Goal: Find specific page/section: Find specific page/section

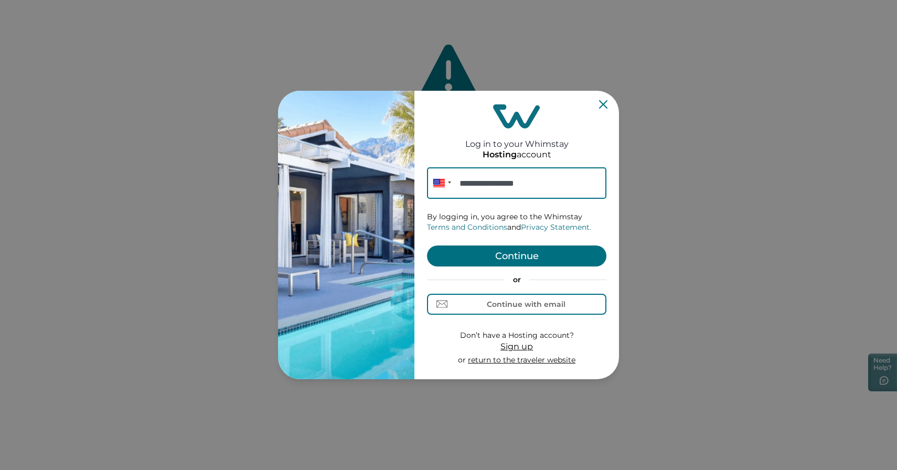
type input "**********"
click at [511, 252] on button "Continue" at bounding box center [516, 256] width 179 height 21
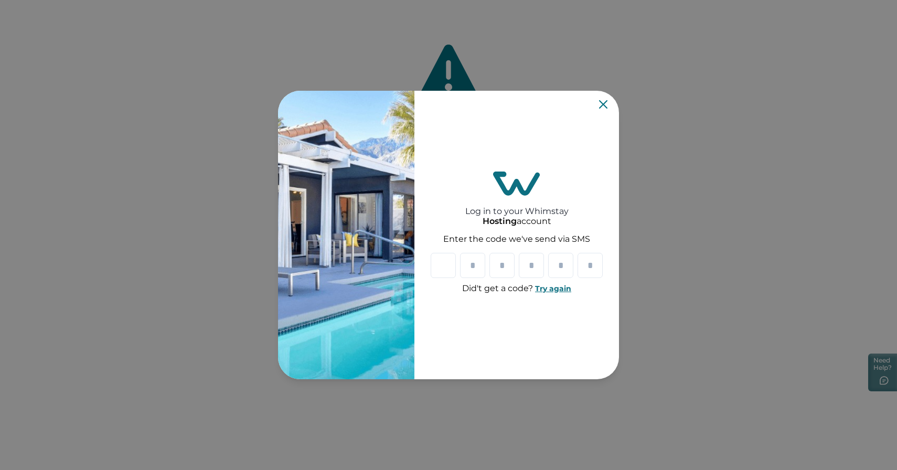
click at [554, 288] on button "Try again" at bounding box center [553, 288] width 36 height 9
click at [439, 265] on input "Please enter your pin code" at bounding box center [443, 265] width 25 height 25
type input "*"
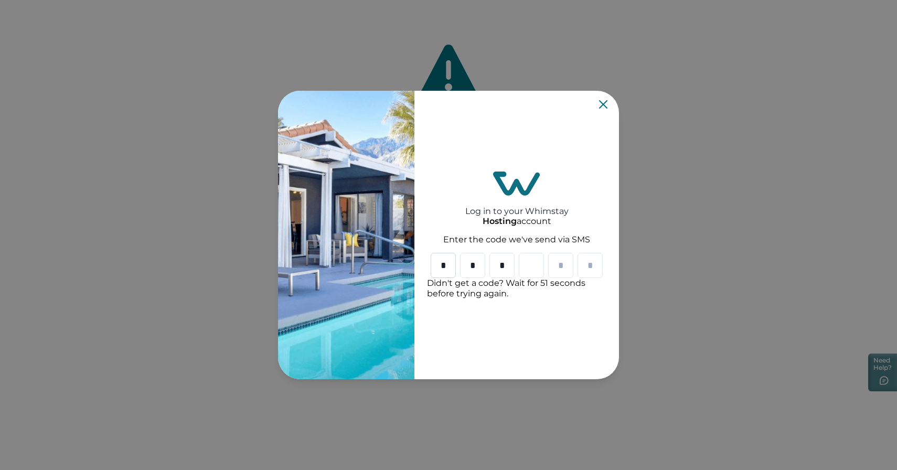
type input "*"
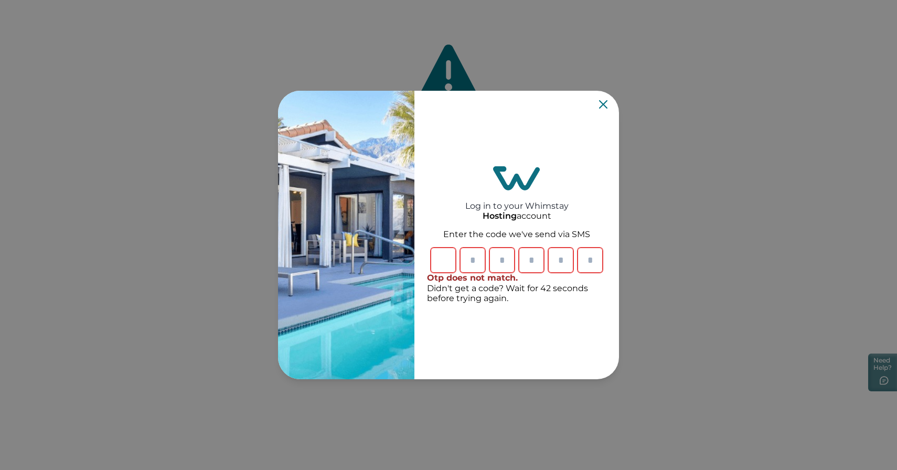
type input "*"
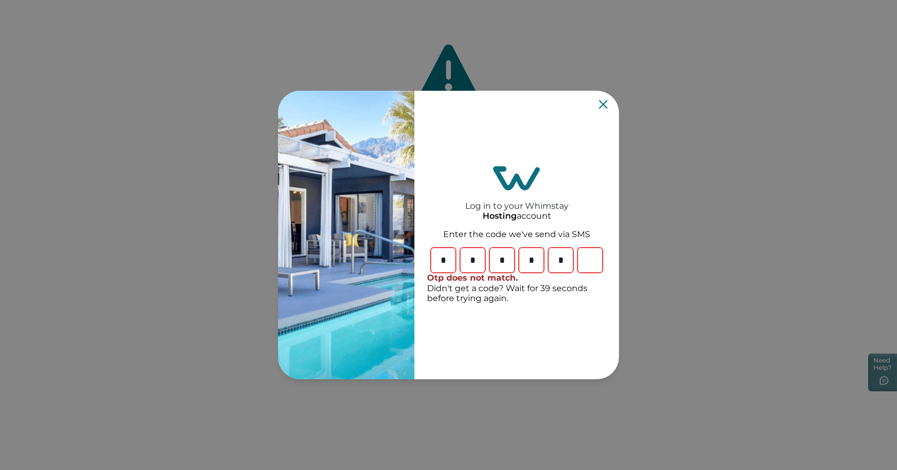
type input "*"
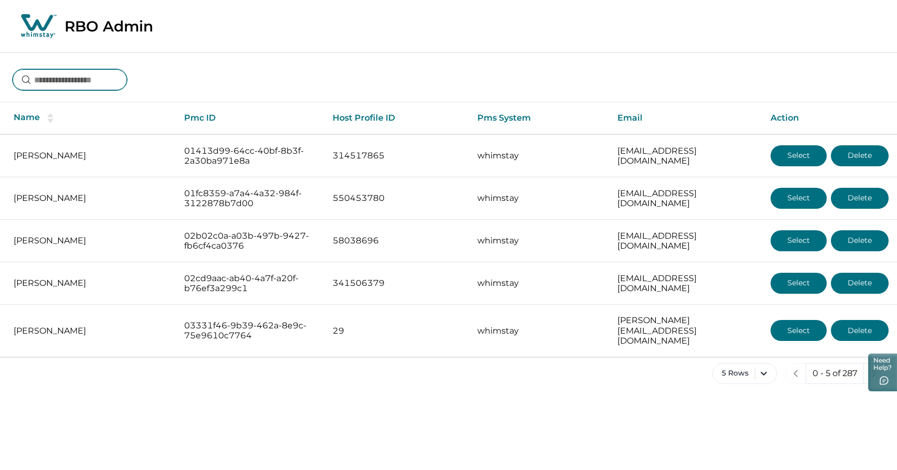
click at [103, 77] on input at bounding box center [70, 79] width 114 height 21
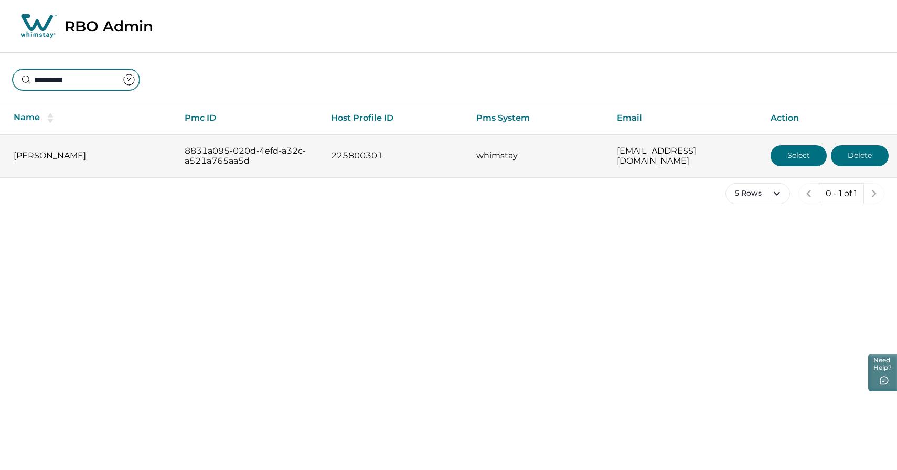
type input "*********"
click at [794, 153] on button "Select" at bounding box center [799, 155] width 56 height 21
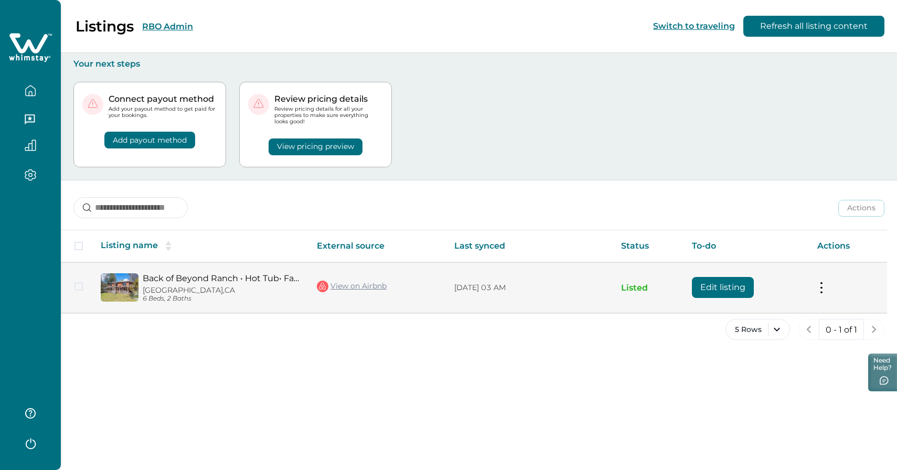
click at [120, 281] on img at bounding box center [120, 287] width 38 height 28
click at [119, 282] on img at bounding box center [120, 287] width 38 height 28
click at [174, 282] on link "Back of Beyond Ranch • Hot Tub• Family Fun+QR Game" at bounding box center [221, 278] width 157 height 10
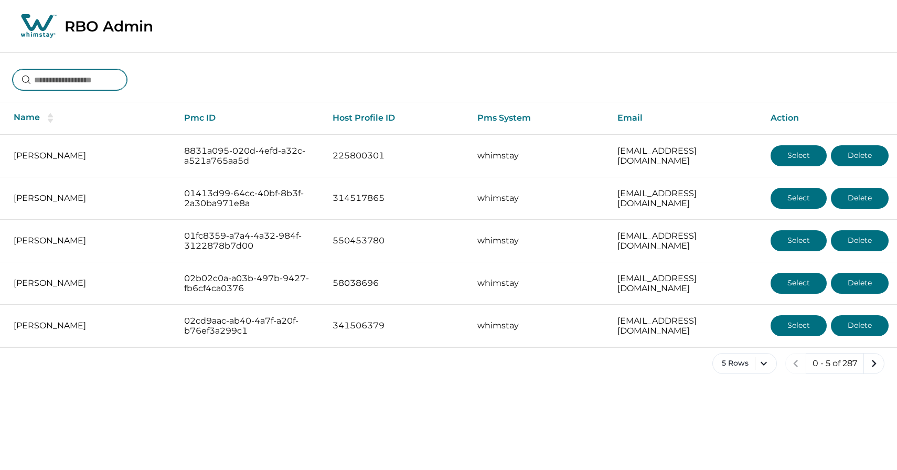
click at [46, 78] on input at bounding box center [70, 79] width 114 height 21
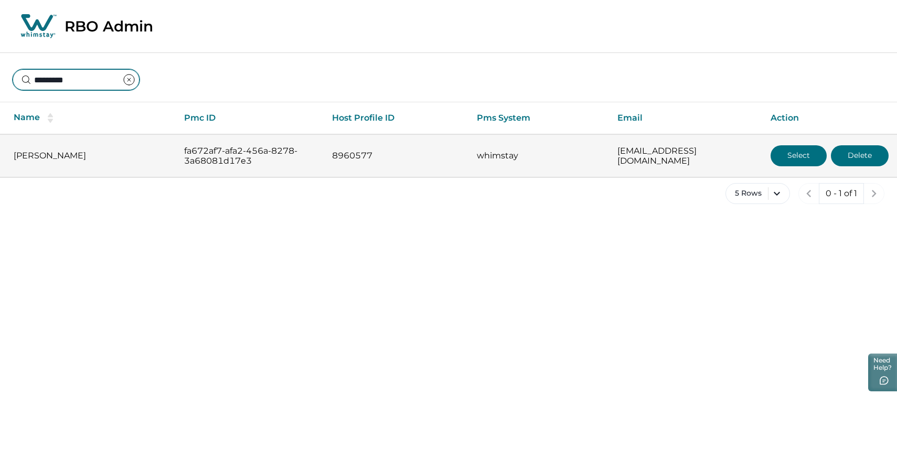
type input "*********"
click at [797, 155] on button "Select" at bounding box center [799, 155] width 56 height 21
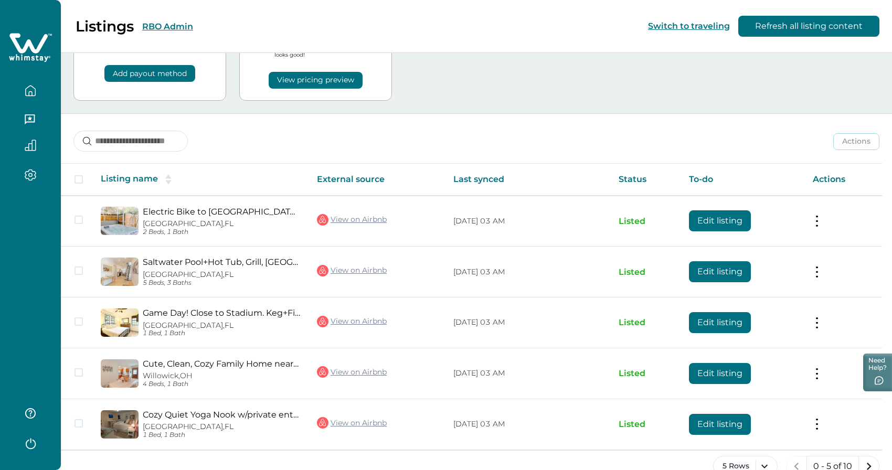
scroll to position [89, 0]
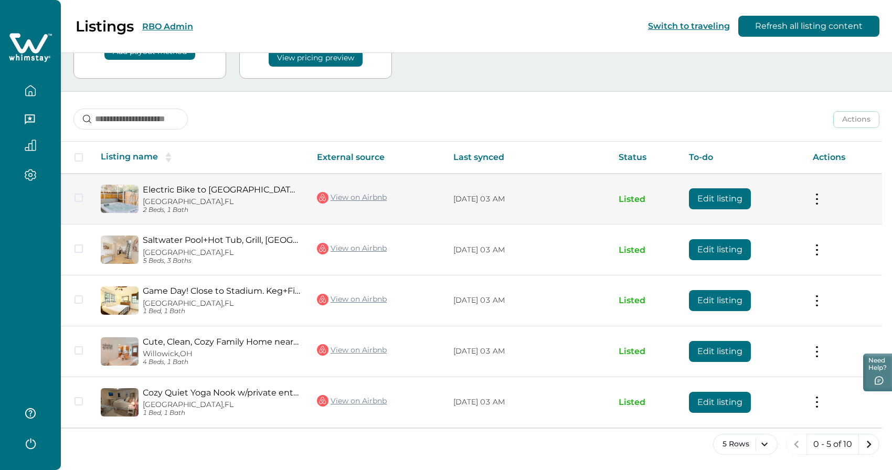
click at [132, 196] on img at bounding box center [120, 199] width 38 height 28
click at [134, 193] on img at bounding box center [120, 199] width 38 height 28
click at [164, 186] on link "Electric Bike to [GEOGRAPHIC_DATA]. Hot Tub Cottage." at bounding box center [221, 190] width 157 height 10
